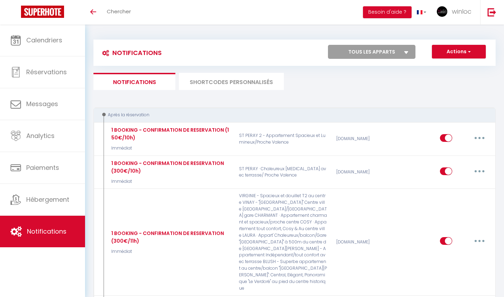
select select
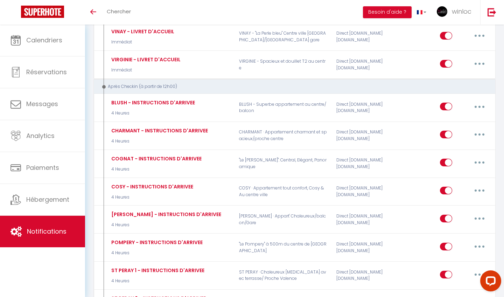
scroll to position [897, 0]
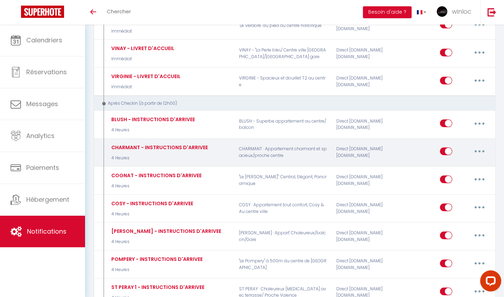
click at [483, 146] on button "button" at bounding box center [480, 151] width 20 height 11
click at [456, 161] on link "Editer" at bounding box center [462, 167] width 52 height 12
type input "CHARMANT - INSTRUCTIONS D'ARRIVEE"
select select "3"
select select "4 Heures"
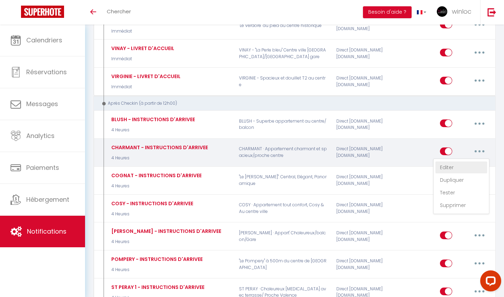
select select
checkbox input "true"
checkbox input "false"
radio input "true"
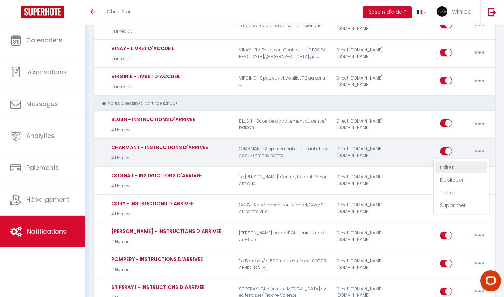
type input "INSTRUCTIONS D'ARRIVEE"
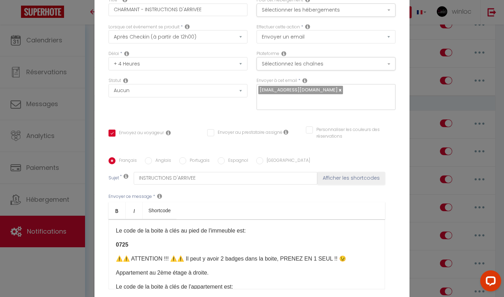
scroll to position [58, 0]
click at [122, 245] on b "0725" at bounding box center [122, 245] width 13 height 6
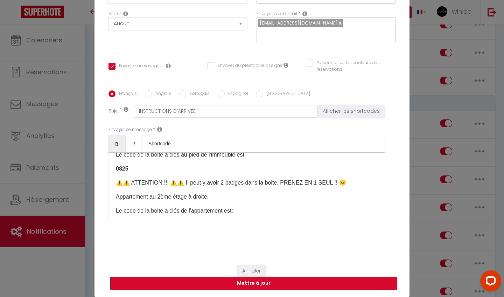
scroll to position [67, 0]
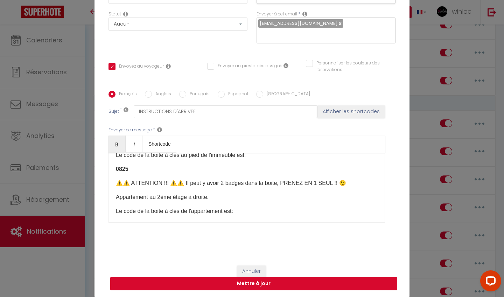
click at [259, 283] on button "Mettre à jour" at bounding box center [253, 283] width 287 height 13
checkbox input "true"
checkbox input "false"
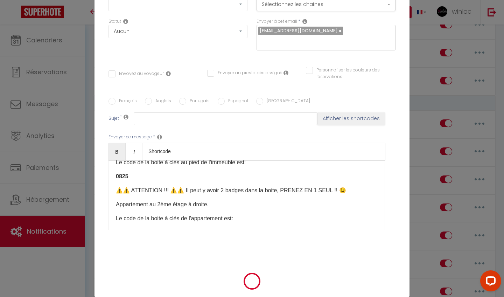
scroll to position [0, 0]
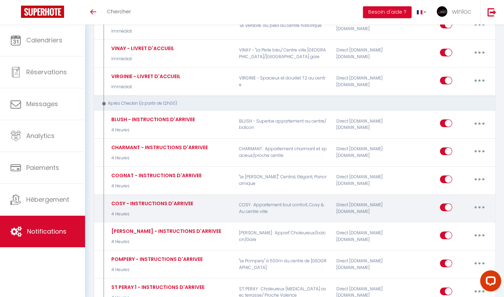
click at [481, 206] on icon "button" at bounding box center [480, 207] width 2 height 2
click at [452, 218] on link "Editer" at bounding box center [462, 224] width 52 height 12
type input "COSY - INSTRUCTIONS D'ARRIVEE"
select select "3"
select select "4 Heures"
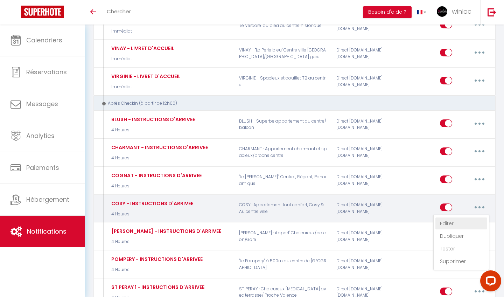
select select
checkbox input "true"
checkbox input "false"
radio input "true"
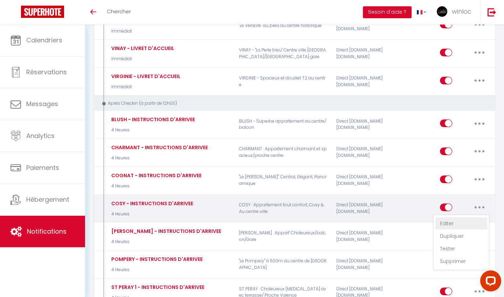
type input "INSTRUCTIONS D'ARRIVEE"
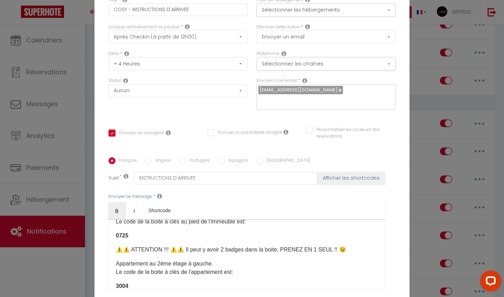
scroll to position [53, 0]
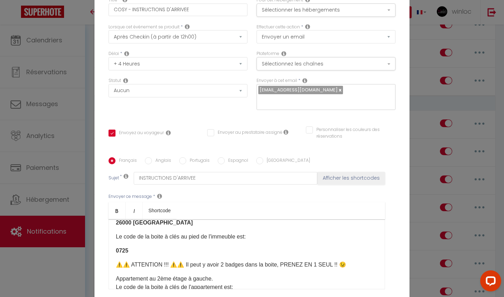
click at [122, 248] on b "0725" at bounding box center [122, 251] width 13 height 6
checkbox input "true"
checkbox input "false"
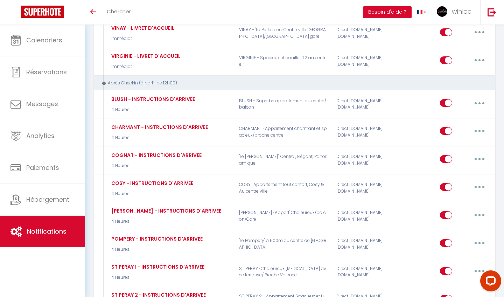
scroll to position [916, 0]
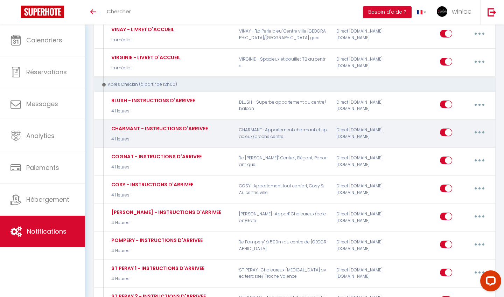
click at [472, 127] on button "button" at bounding box center [480, 132] width 20 height 11
click at [457, 143] on link "Editer" at bounding box center [462, 149] width 52 height 12
type input "CHARMANT - INSTRUCTIONS D'ARRIVEE"
select select "3"
select select "4 Heures"
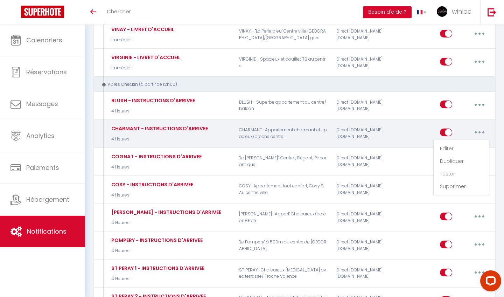
select select
checkbox input "true"
checkbox input "false"
radio input "true"
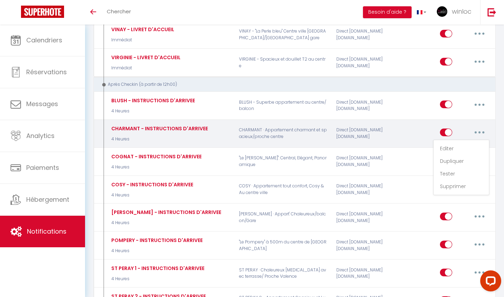
type input "INSTRUCTIONS D'ARRIVEE"
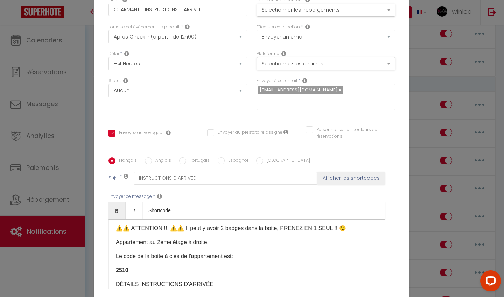
scroll to position [88, 0]
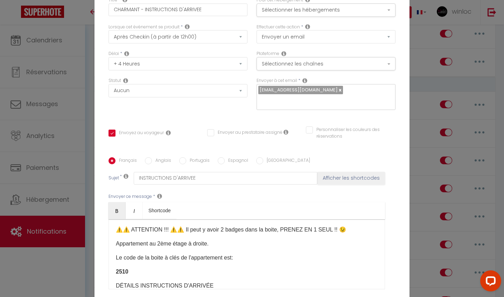
checkbox input "true"
checkbox input "false"
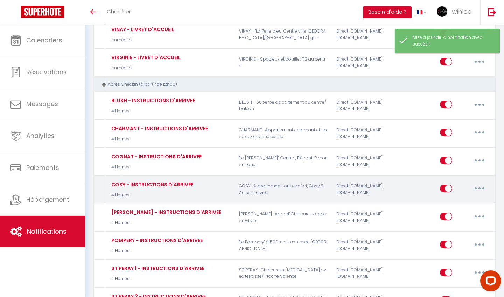
click at [480, 183] on button "button" at bounding box center [480, 188] width 20 height 11
click at [450, 199] on link "Editer" at bounding box center [462, 205] width 52 height 12
type input "COSY - INSTRUCTIONS D'ARRIVEE"
select select "3"
select select "4 Heures"
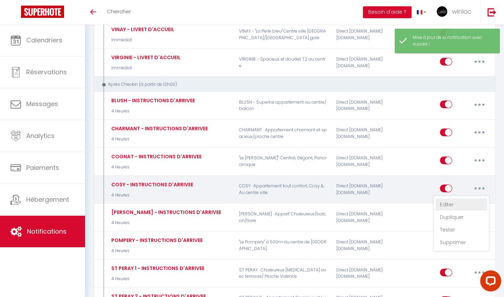
select select
checkbox input "true"
checkbox input "false"
radio input "true"
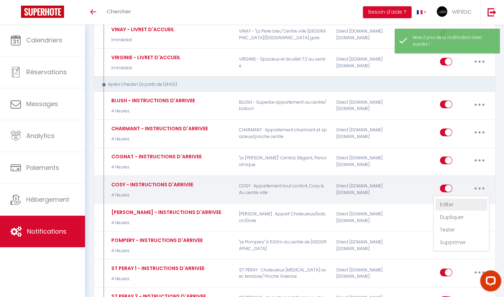
type input "INSTRUCTIONS D'ARRIVEE"
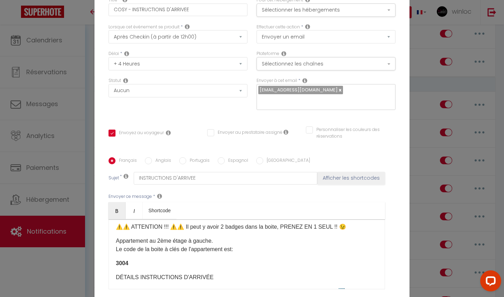
scroll to position [92, 0]
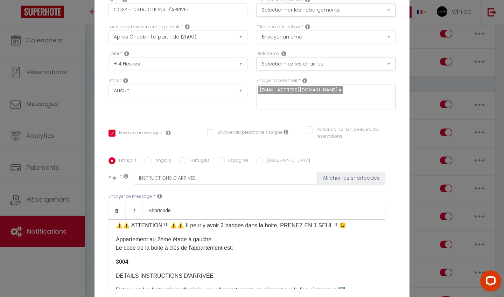
click at [128, 262] on b "3004" at bounding box center [122, 262] width 13 height 6
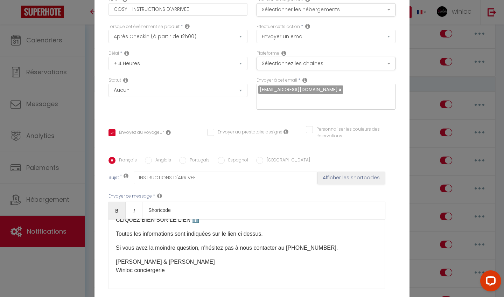
scroll to position [198, 0]
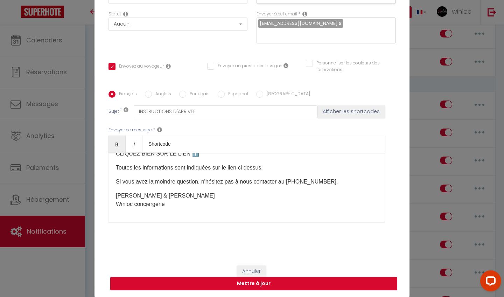
click at [232, 282] on button "Mettre à jour" at bounding box center [253, 283] width 287 height 13
checkbox input "true"
checkbox input "false"
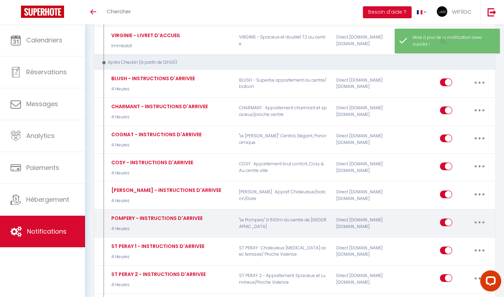
scroll to position [943, 0]
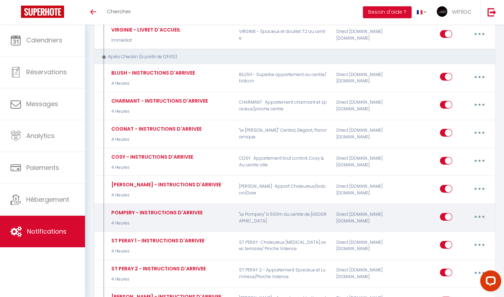
click at [478, 211] on button "button" at bounding box center [480, 216] width 20 height 11
click at [447, 227] on link "Editer" at bounding box center [462, 233] width 52 height 12
type input "POMPERY - INSTRUCTIONS D'ARRIVEE"
select select "3"
select select "4 Heures"
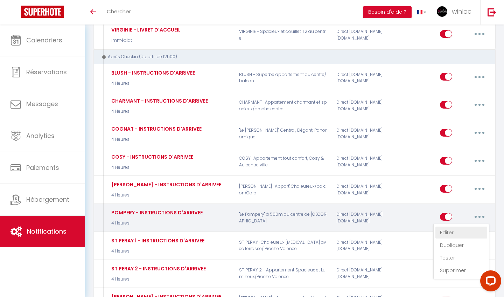
select select
checkbox input "true"
checkbox input "false"
radio input "true"
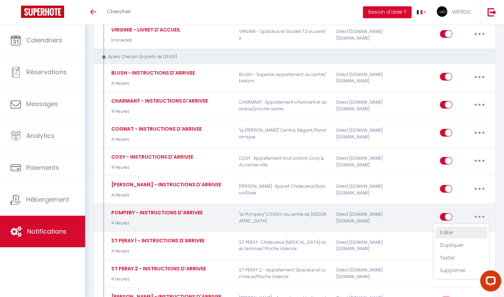
type input "INSTRUCTIONS D'ARRIVEE"
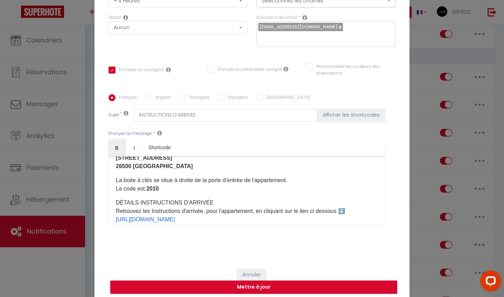
scroll to position [47, 0]
click at [179, 285] on button "Mettre à jour" at bounding box center [253, 287] width 287 height 13
checkbox input "true"
checkbox input "false"
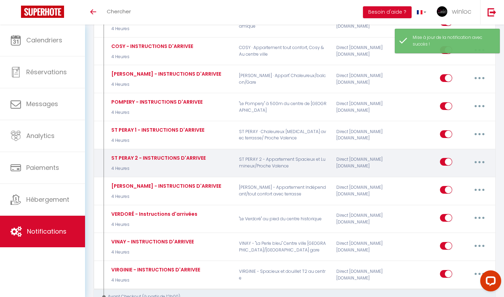
scroll to position [1054, 0]
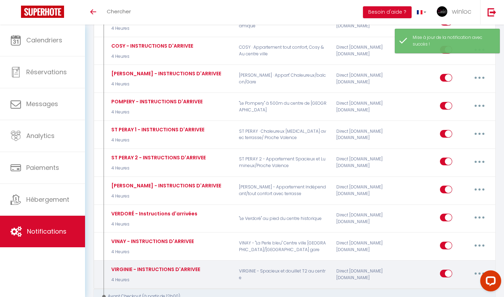
click at [481, 268] on button "button" at bounding box center [480, 273] width 20 height 11
click at [455, 283] on link "Editer" at bounding box center [462, 289] width 52 height 12
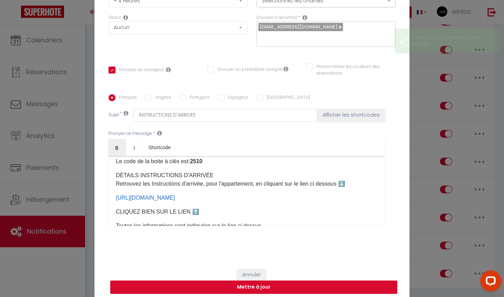
scroll to position [94, 0]
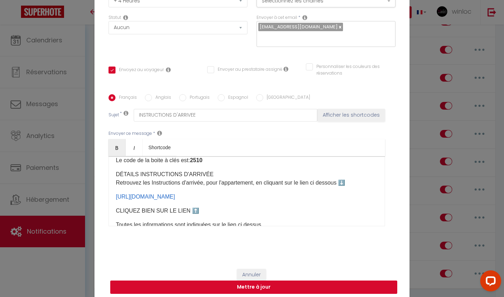
click at [165, 287] on button "Mettre à jour" at bounding box center [253, 287] width 287 height 13
checkbox input "true"
checkbox input "false"
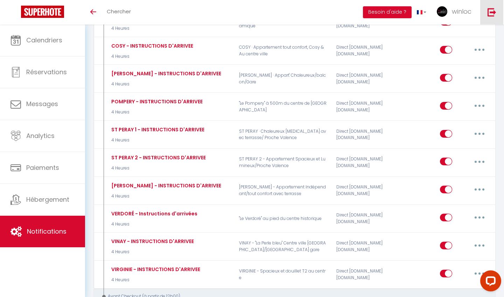
click at [385, 69] on div "Direct [DOMAIN_NAME] [DOMAIN_NAME]" at bounding box center [364, 79] width 65 height 20
